Goal: Task Accomplishment & Management: Use online tool/utility

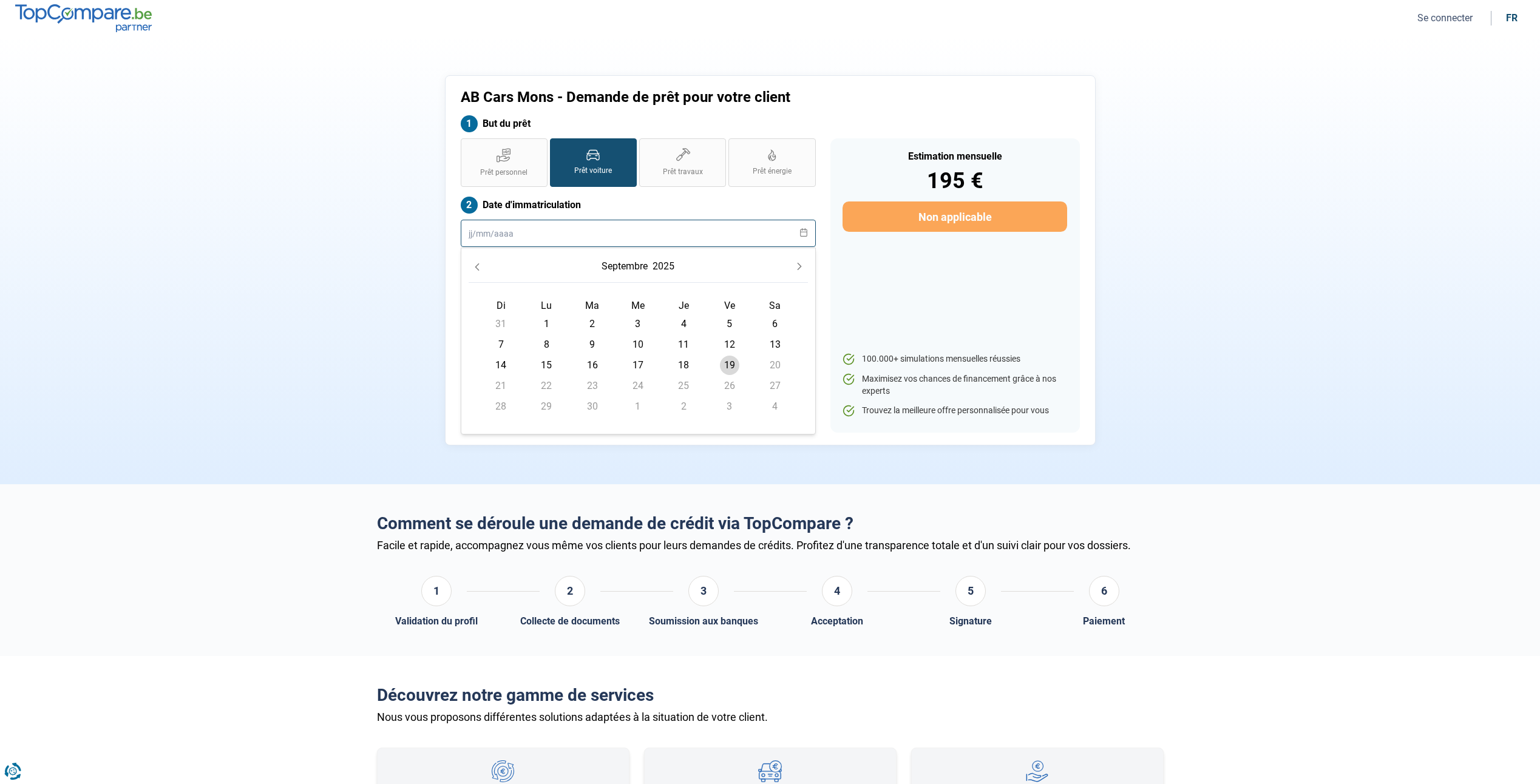
click at [472, 236] on input "text" at bounding box center [638, 234] width 355 height 27
type input "[DATE]"
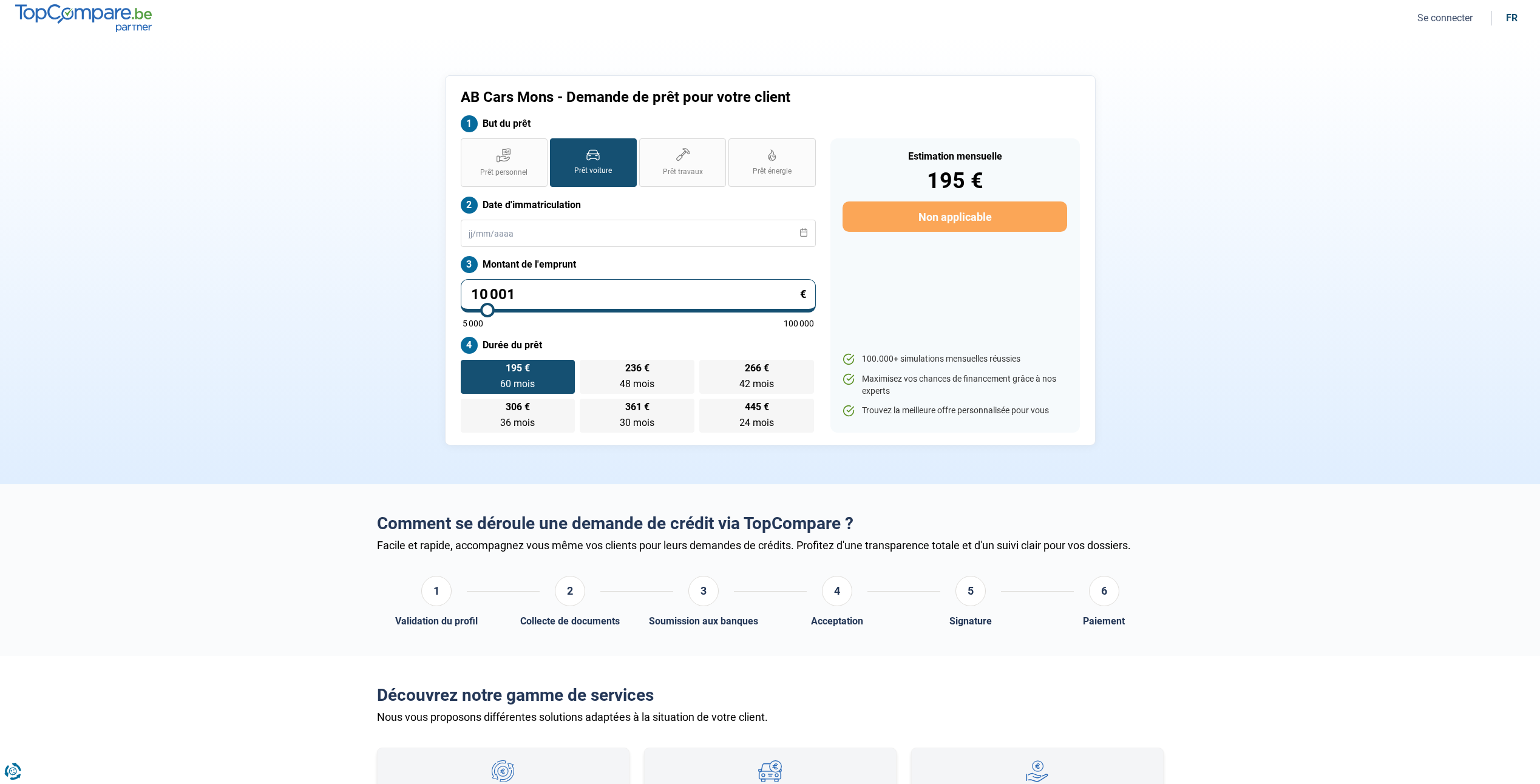
click at [286, 226] on section "AB Cars Mons - Demande de prêt pour votre client But du prêt Prêt personnel Prê…" at bounding box center [770, 260] width 1540 height 448
click at [491, 238] on input "text" at bounding box center [638, 234] width 355 height 27
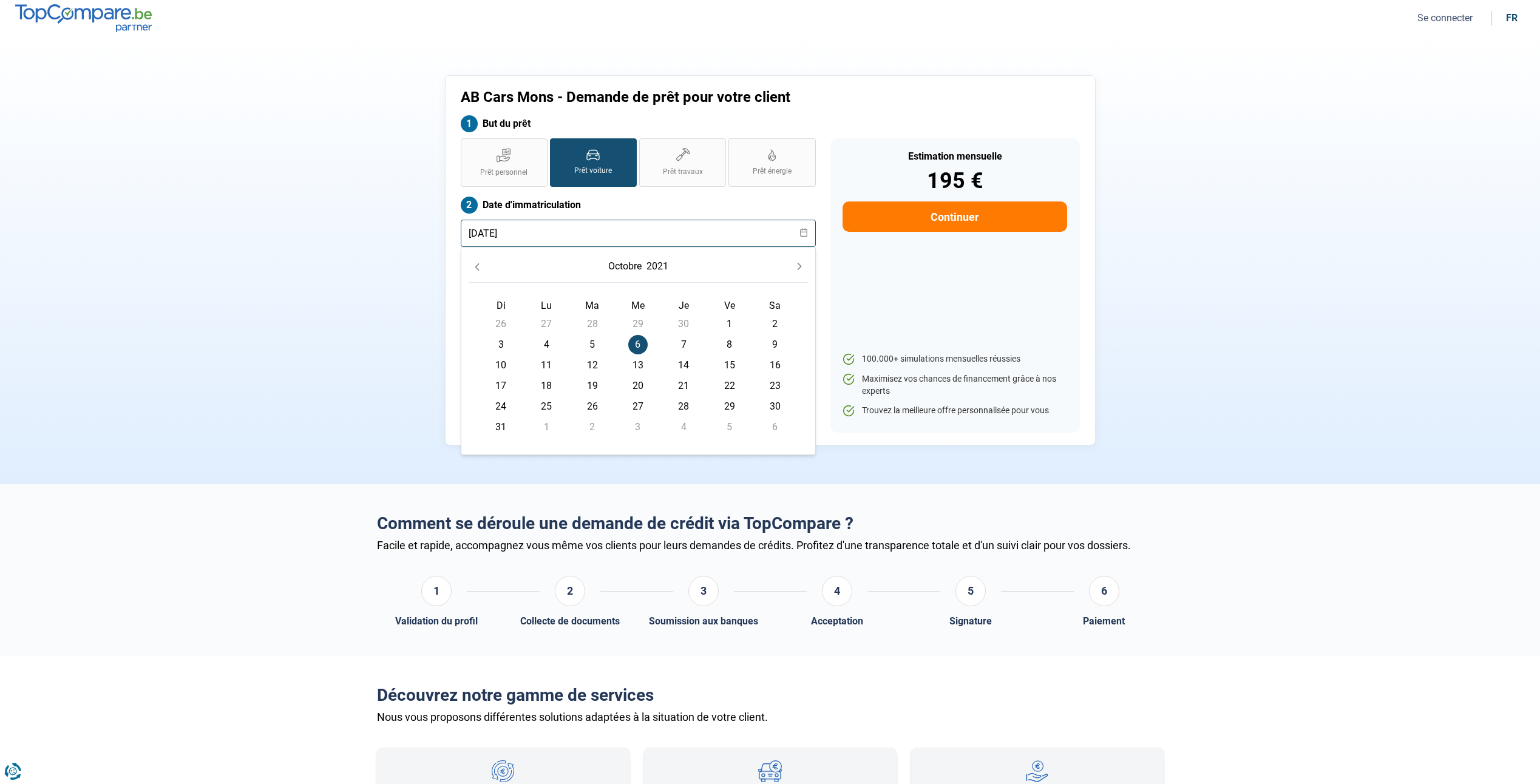
type input "[DATE]"
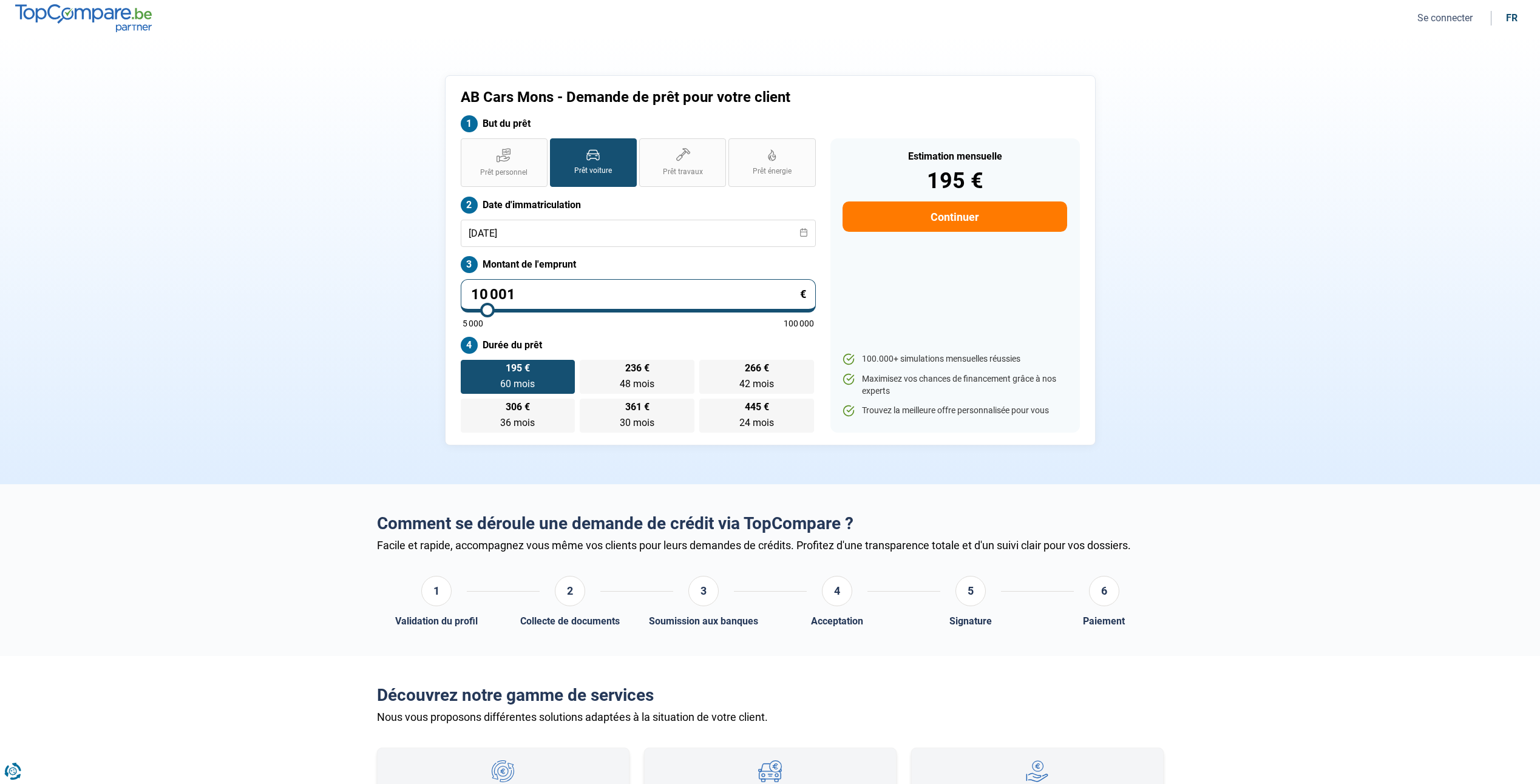
click at [429, 268] on div "AB Cars Mons - Demande de prêt pour votre client But du prêt Prêt personnel Prê…" at bounding box center [770, 260] width 801 height 370
click at [588, 292] on input "10 001" at bounding box center [638, 296] width 355 height 33
type input "1 000"
type input "5000"
type input "100"
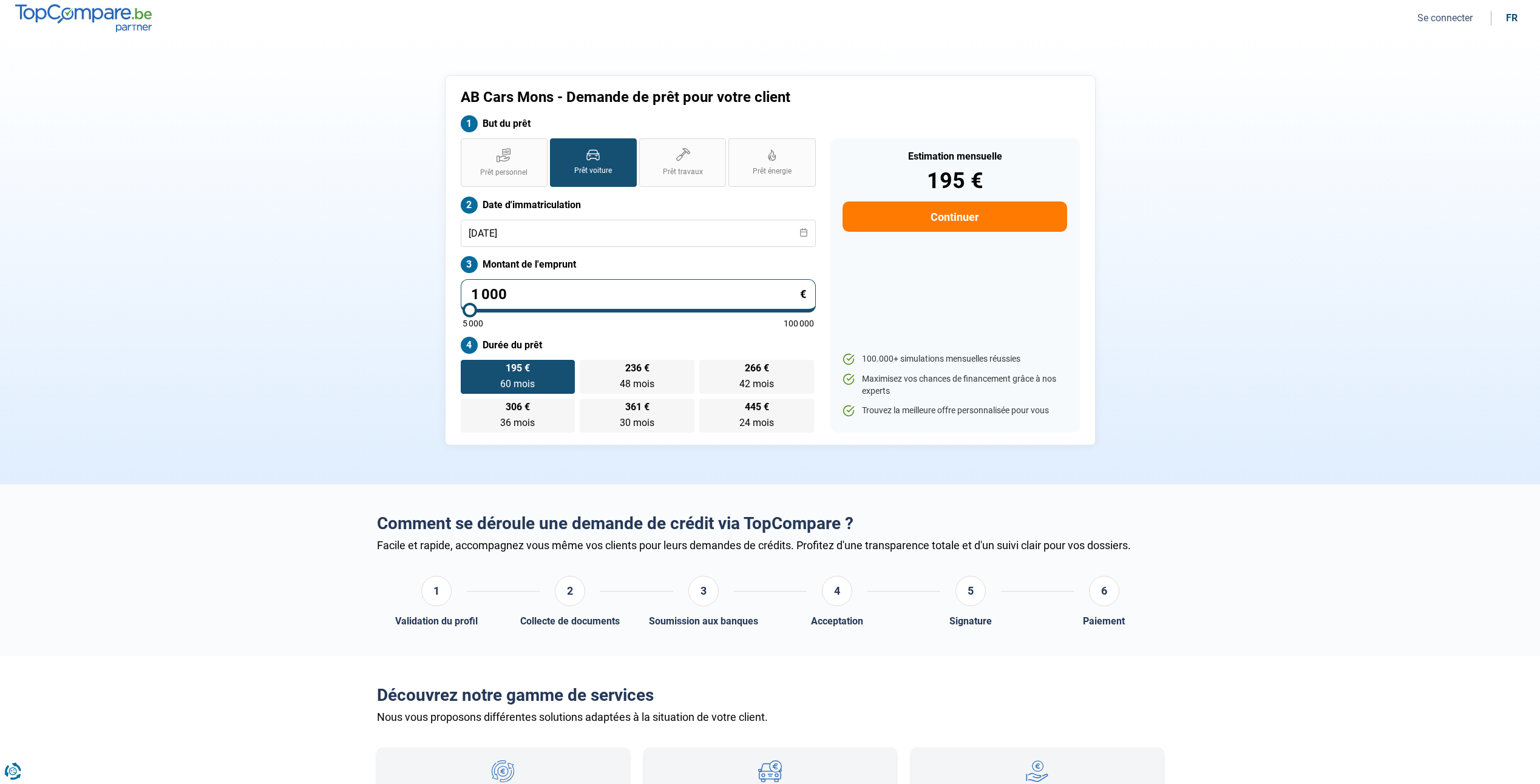
type input "5000"
type input "10"
type input "5000"
type input "1"
type input "5000"
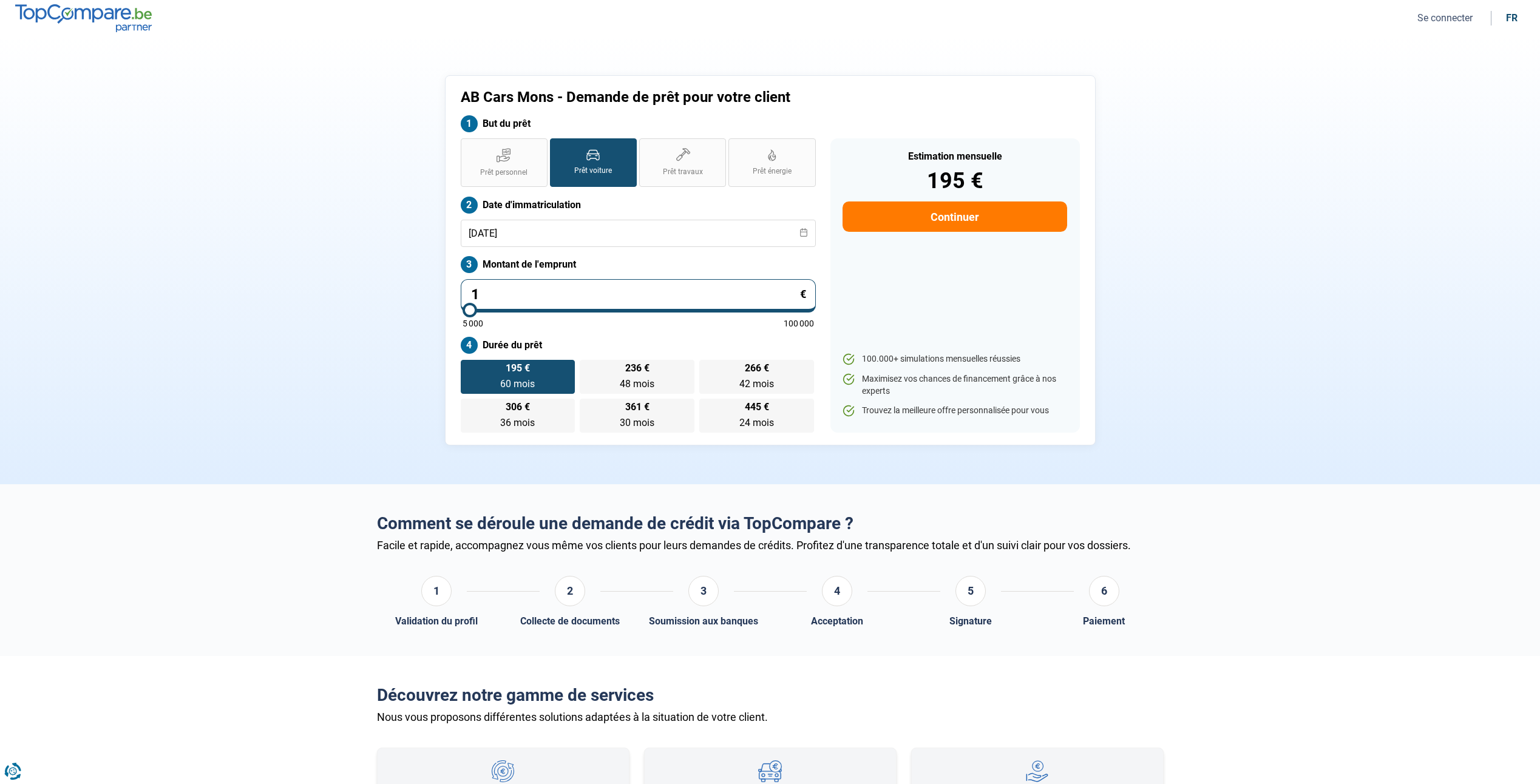
type input "0"
type input "5000"
type input "3"
type input "5000"
type input "30"
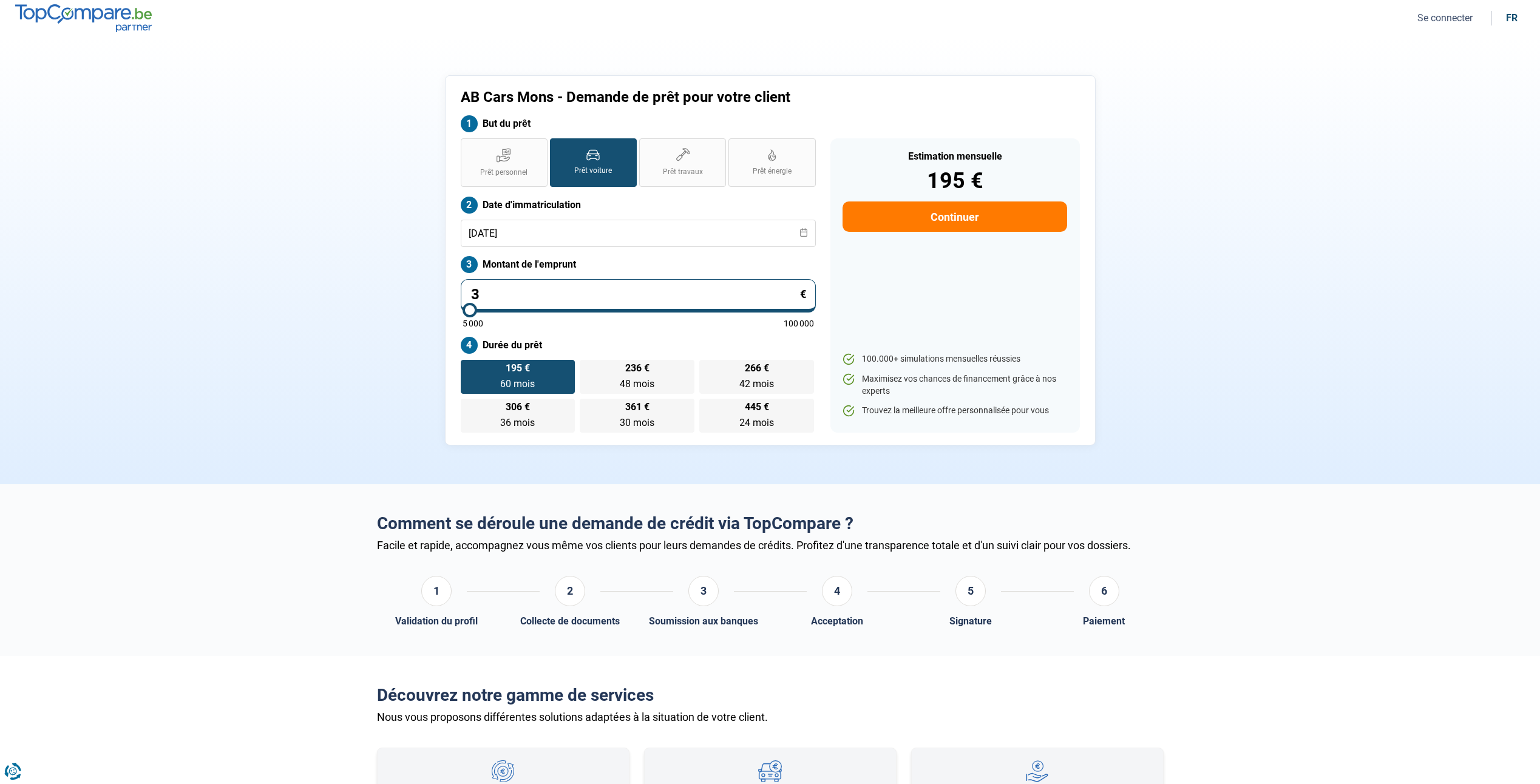
type input "5000"
type input "309"
type input "5000"
type input "3 099"
type input "5000"
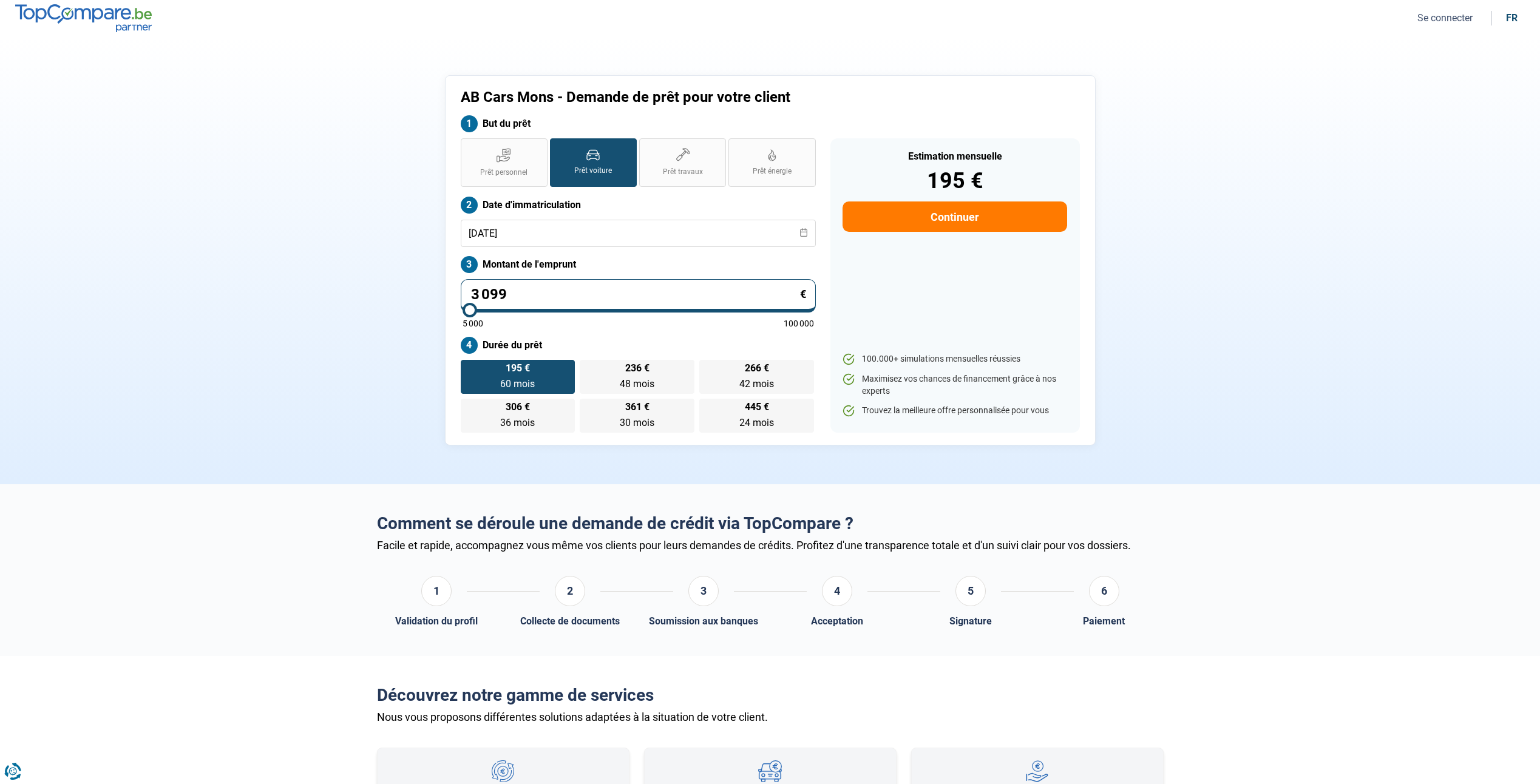
type input "30 990"
type input "31000"
type input "30 990"
type input "31000"
click at [922, 273] on div "Estimation mensuelle 195 € Continuer 100.000+ simulations mensuelles réussies M…" at bounding box center [955, 285] width 249 height 295
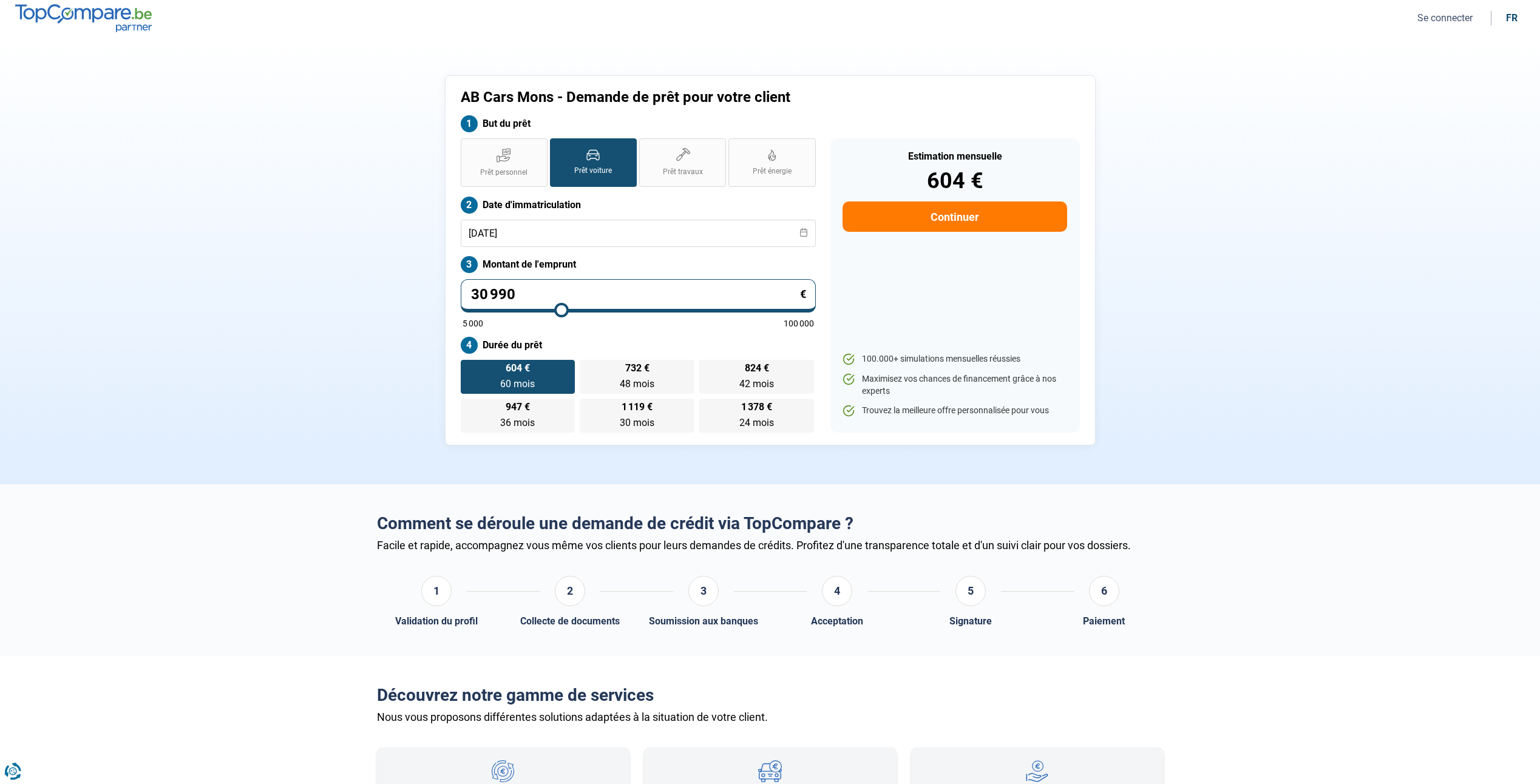
click at [513, 480] on section "AB Cars Mons - Demande de prêt pour votre client But du prêt Prêt personnel Prê…" at bounding box center [770, 260] width 1540 height 448
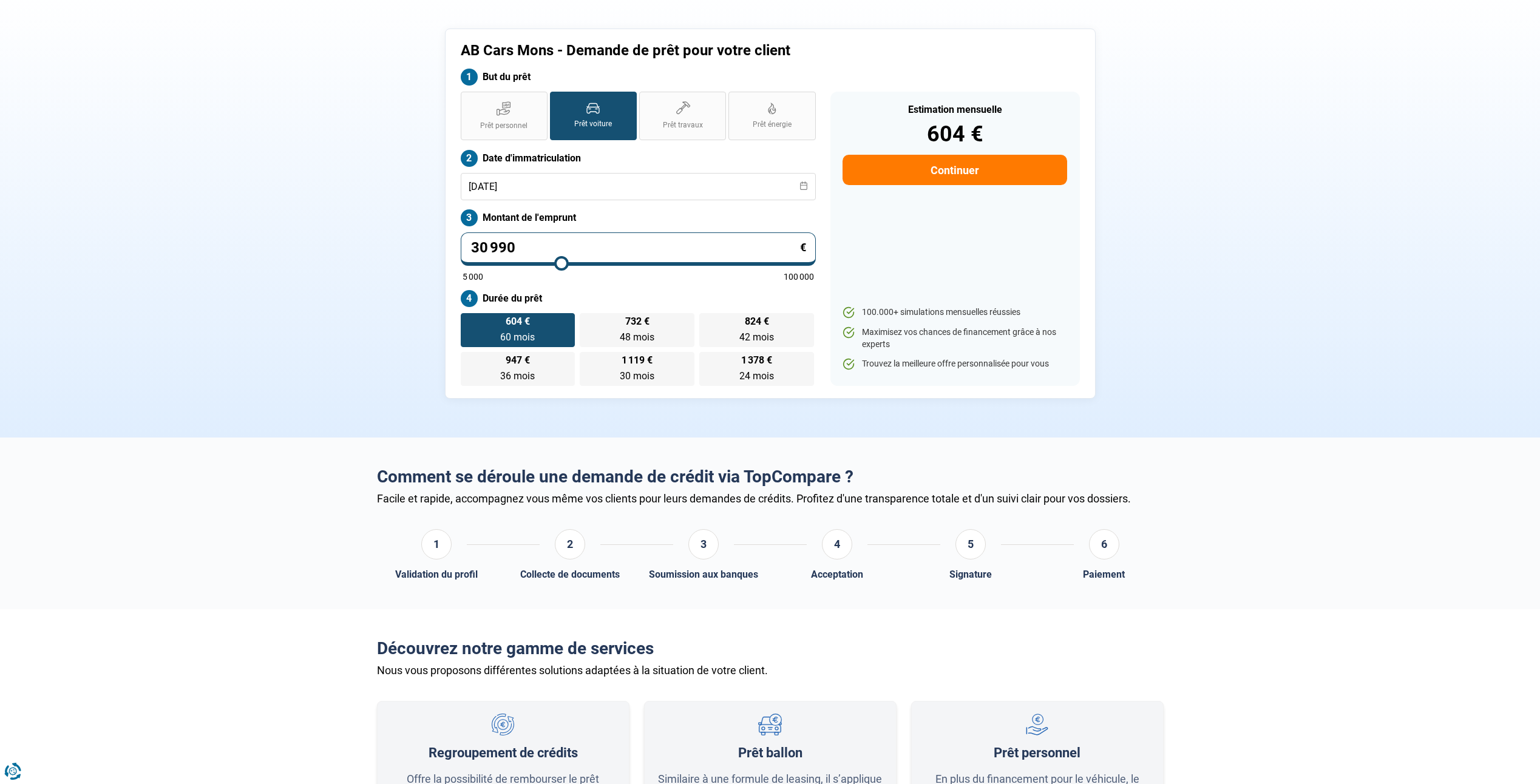
scroll to position [122, 0]
